Goal: Check status: Check status

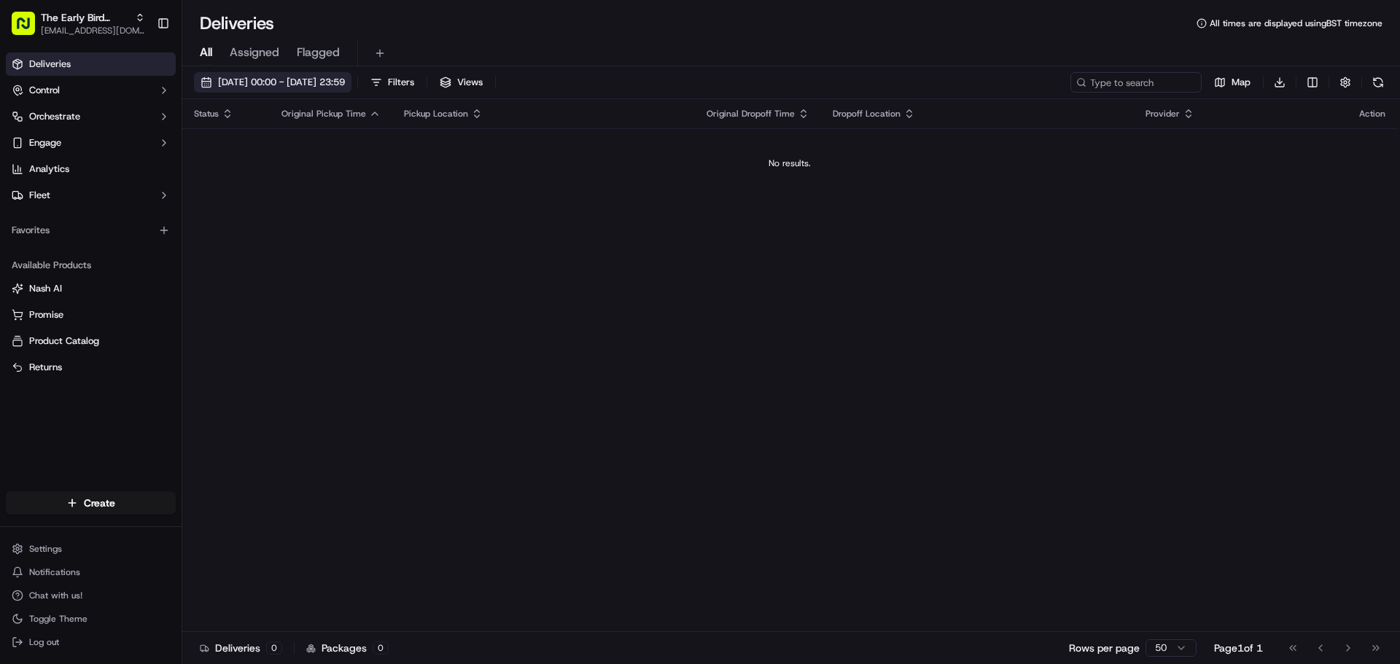
click at [338, 88] on span "[DATE] 00:00 - [DATE] 23:59" at bounding box center [281, 82] width 127 height 13
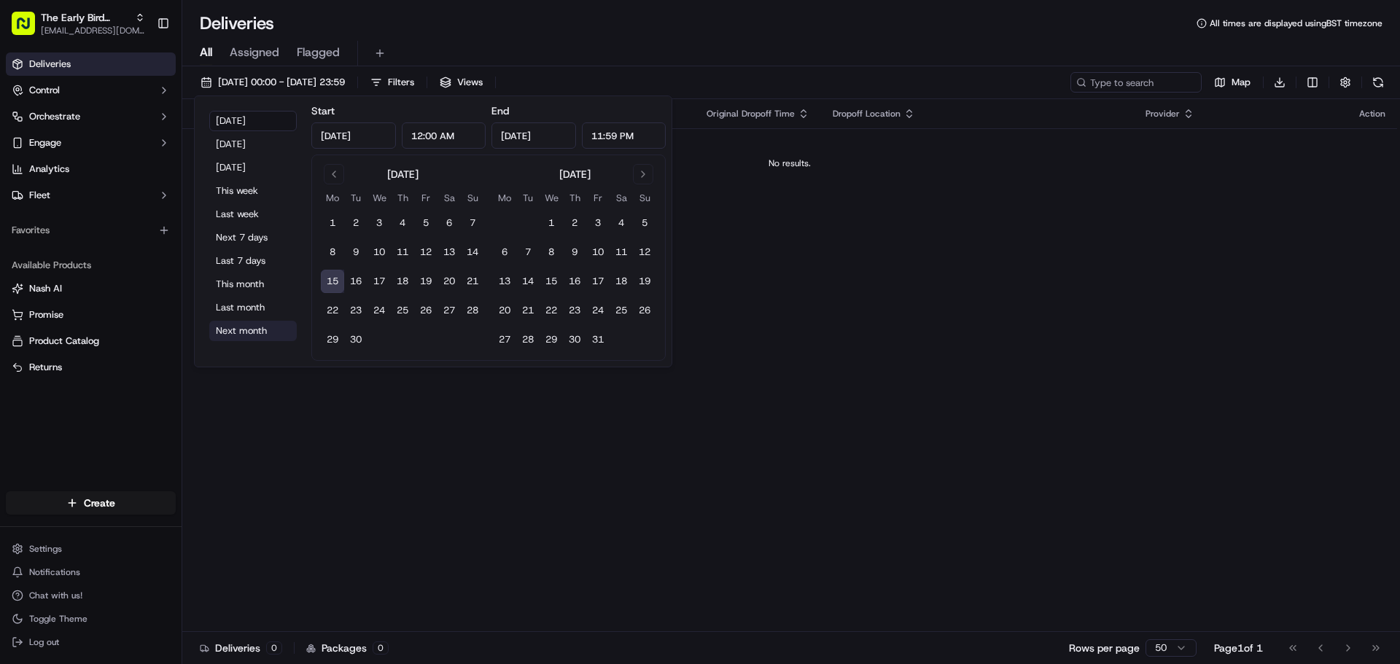
click at [273, 330] on button "Next month" at bounding box center [253, 331] width 88 height 20
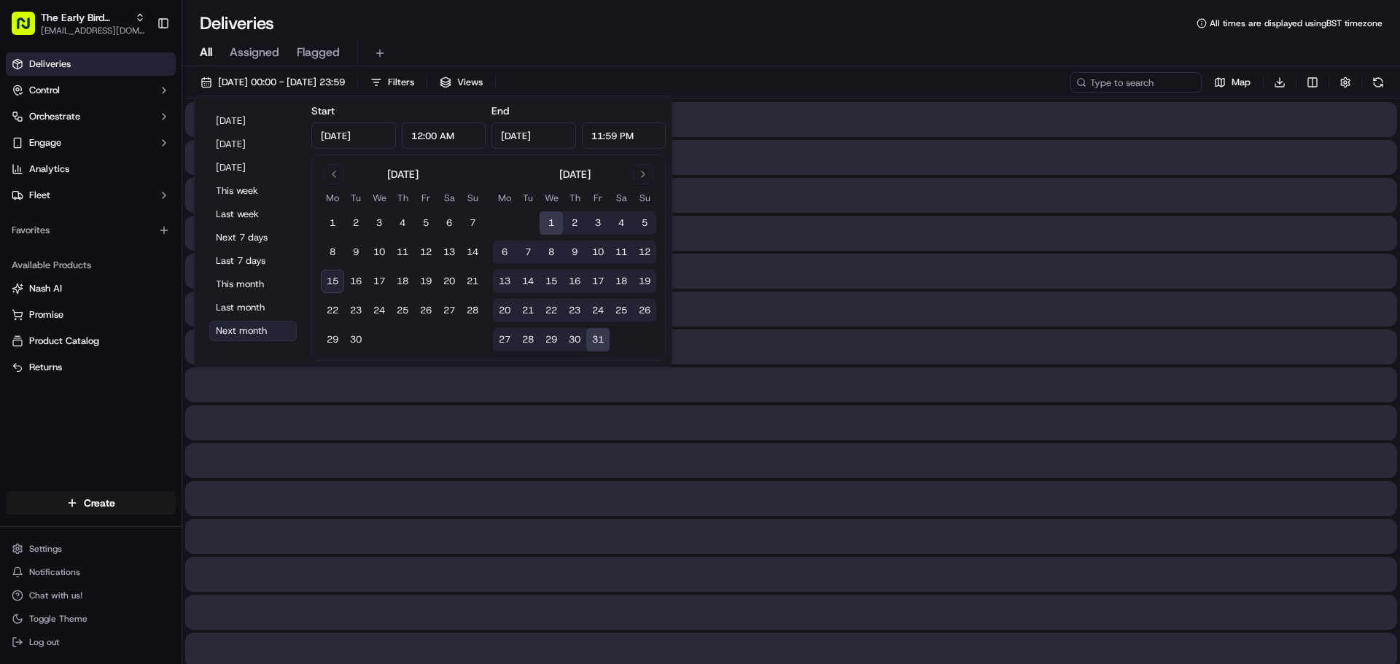
type input "[DATE]"
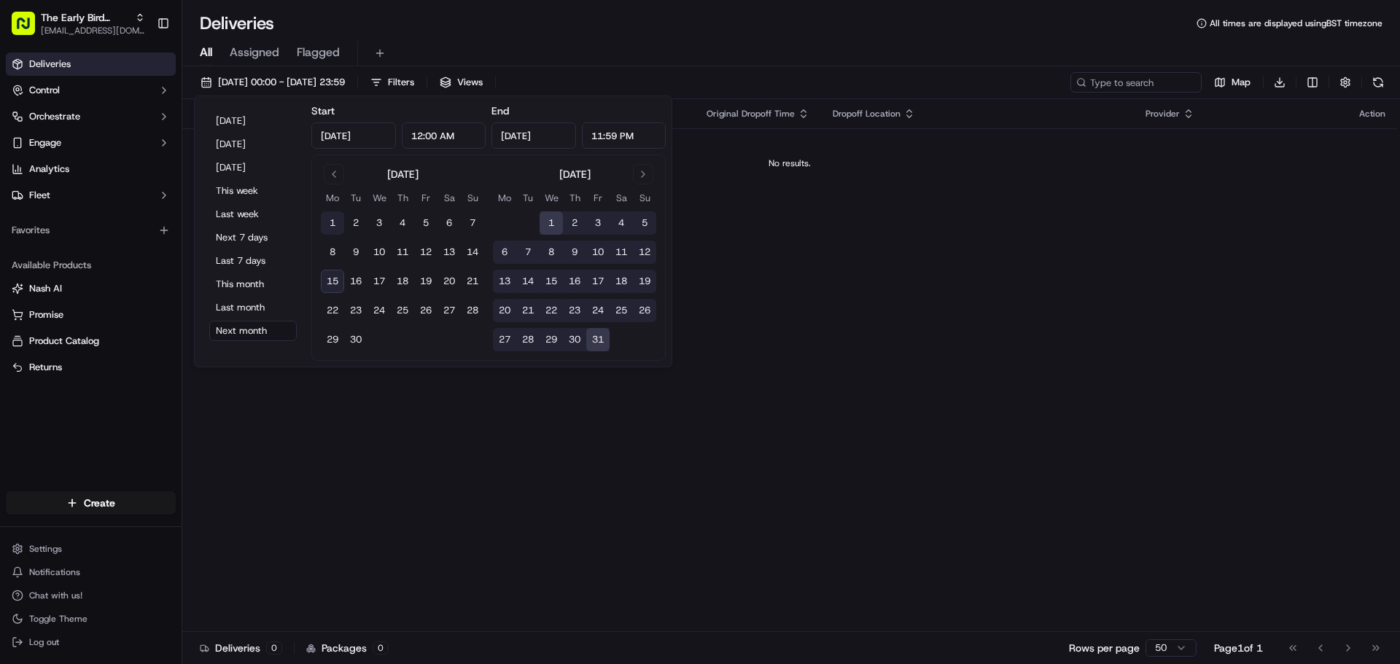
click at [334, 218] on button "1" at bounding box center [332, 222] width 23 height 23
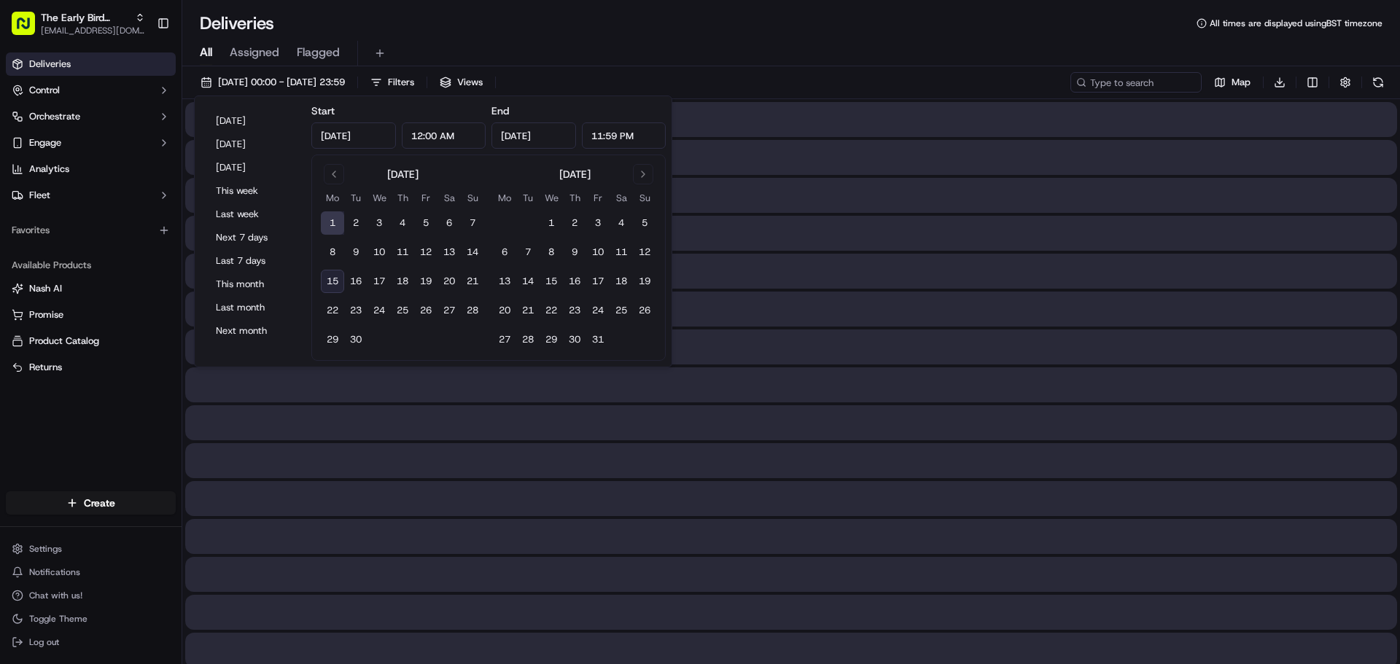
type input "[DATE]"
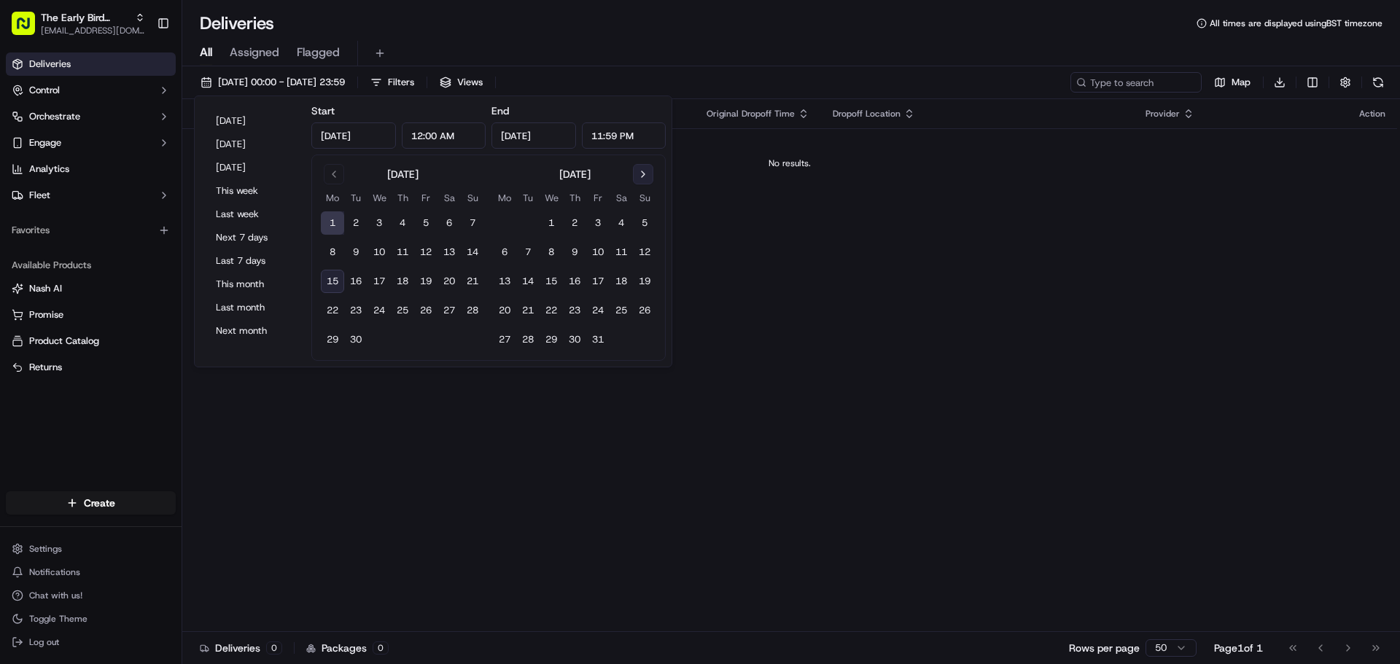
click at [645, 179] on button "Go to next month" at bounding box center [643, 174] width 20 height 20
click at [643, 339] on button "30" at bounding box center [644, 339] width 23 height 23
type input "[DATE]"
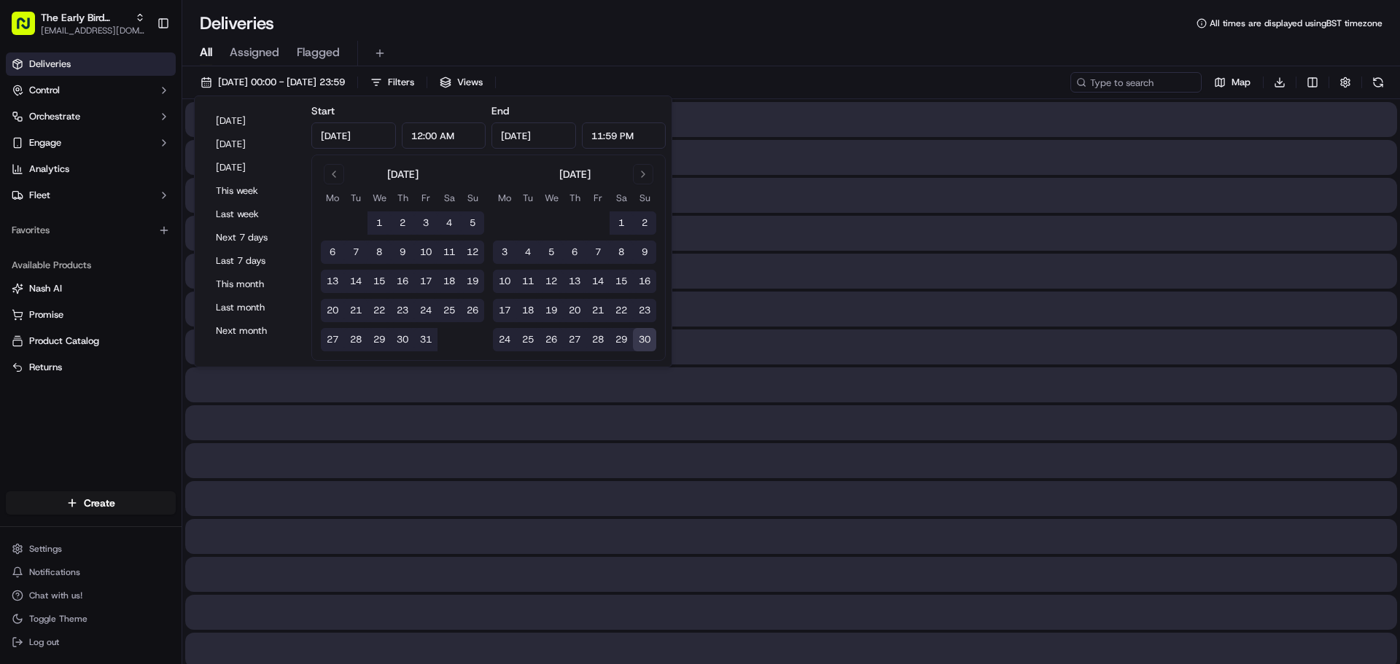
click at [656, 44] on div "All Assigned Flagged" at bounding box center [791, 54] width 1218 height 26
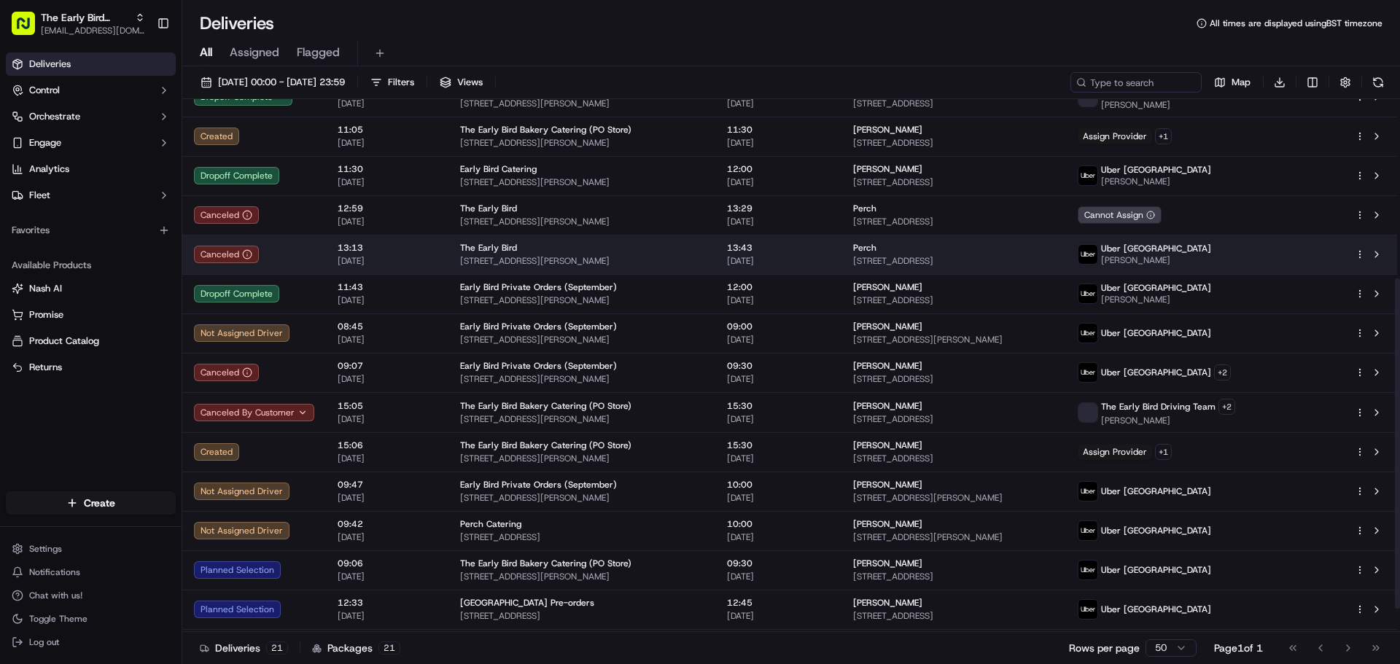
scroll to position [324, 0]
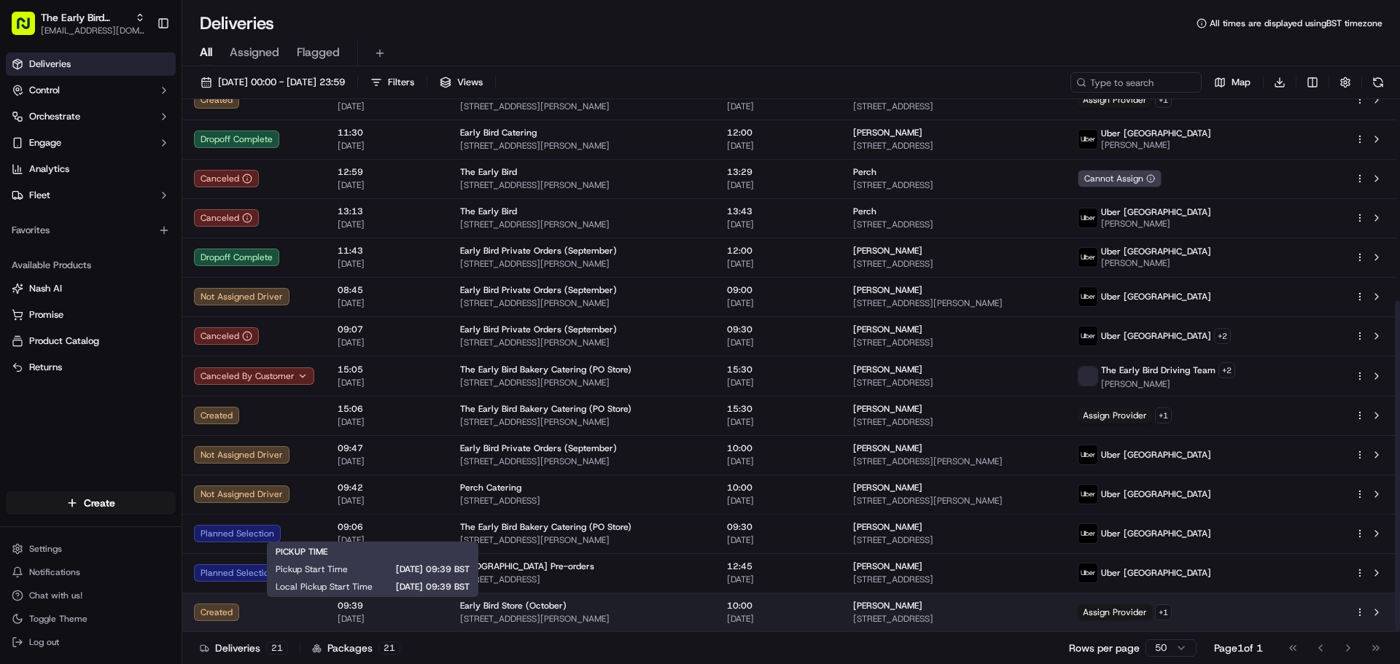
click at [430, 616] on span "[DATE]" at bounding box center [387, 619] width 99 height 12
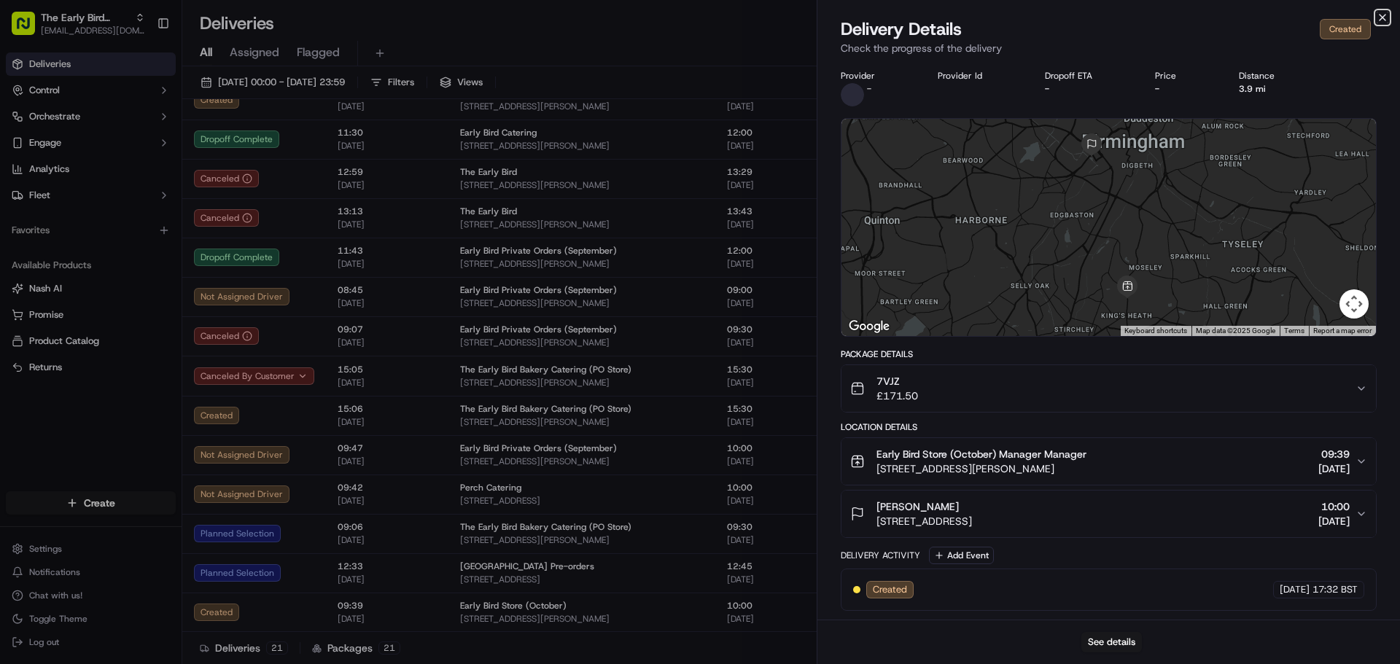
click at [1382, 20] on icon "button" at bounding box center [1383, 18] width 12 height 12
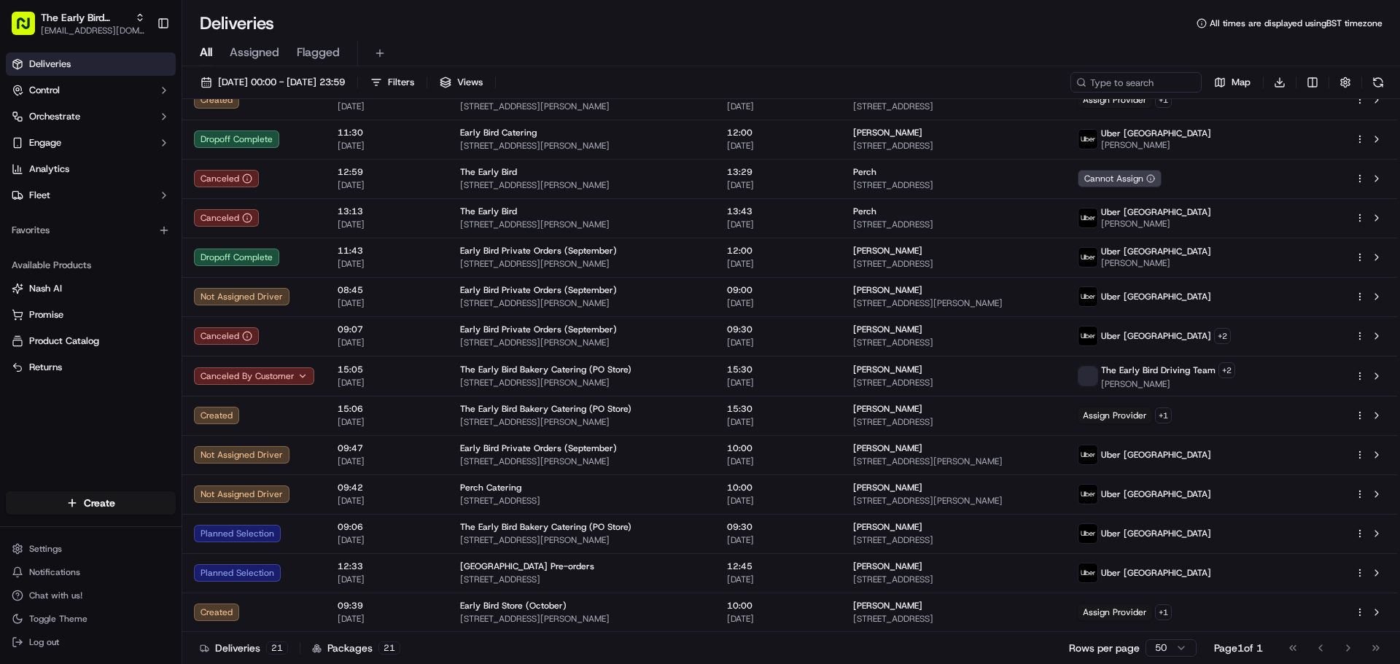
click at [1007, 36] on div "All Assigned Flagged" at bounding box center [791, 50] width 1218 height 31
click at [852, 24] on div "Deliveries All times are displayed using BST timezone" at bounding box center [791, 23] width 1218 height 23
